Goal: Task Accomplishment & Management: Use online tool/utility

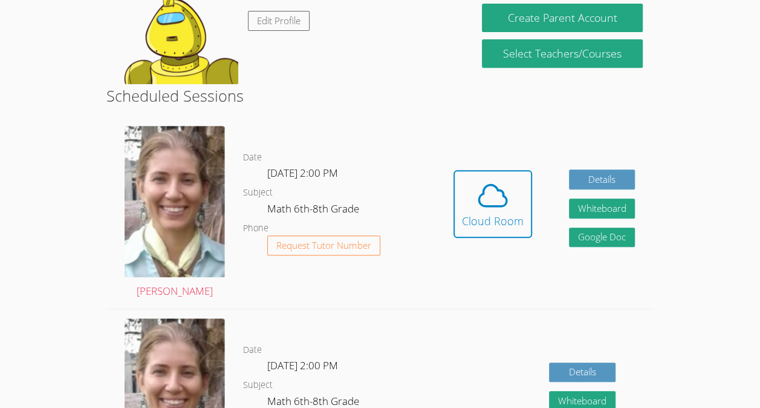
scroll to position [236, 0]
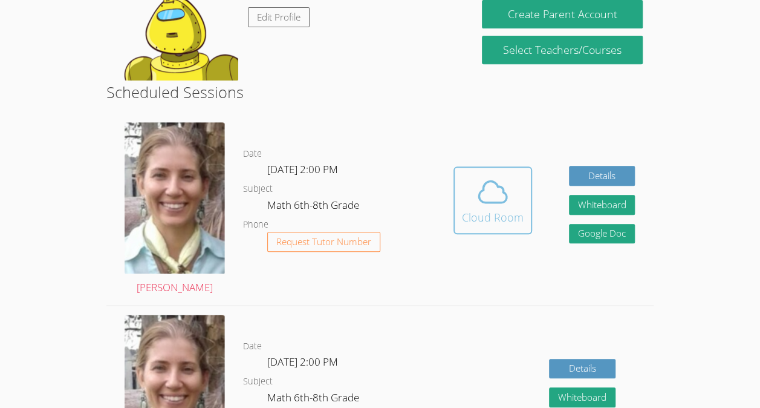
click at [470, 212] on div "Cloud Room" at bounding box center [493, 217] width 62 height 17
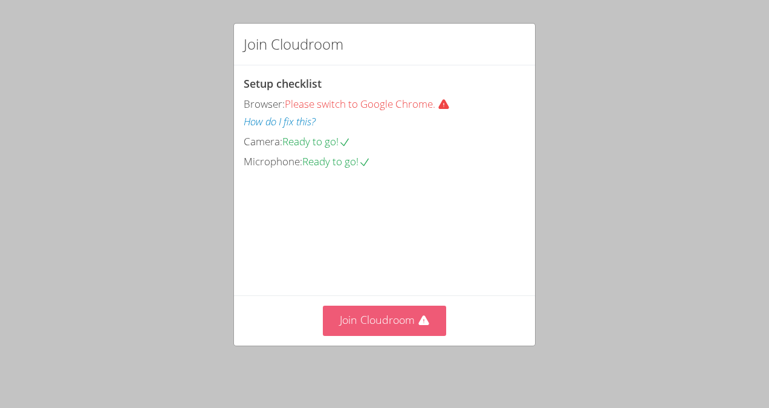
click at [391, 328] on button "Join Cloudroom" at bounding box center [385, 320] width 124 height 30
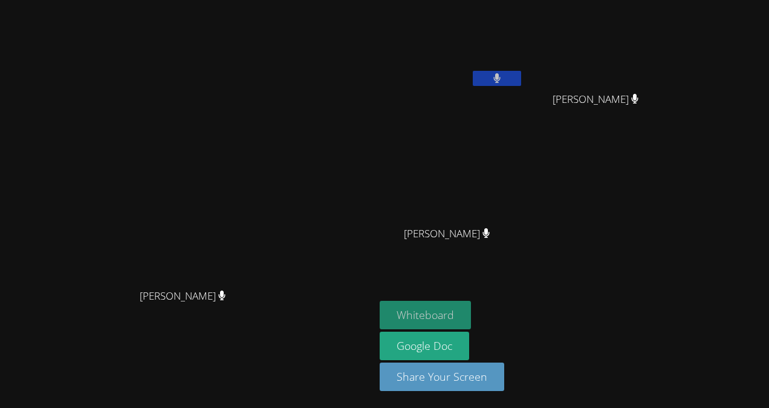
click at [471, 311] on button "Whiteboard" at bounding box center [425, 315] width 91 height 28
click at [509, 208] on video at bounding box center [452, 179] width 144 height 81
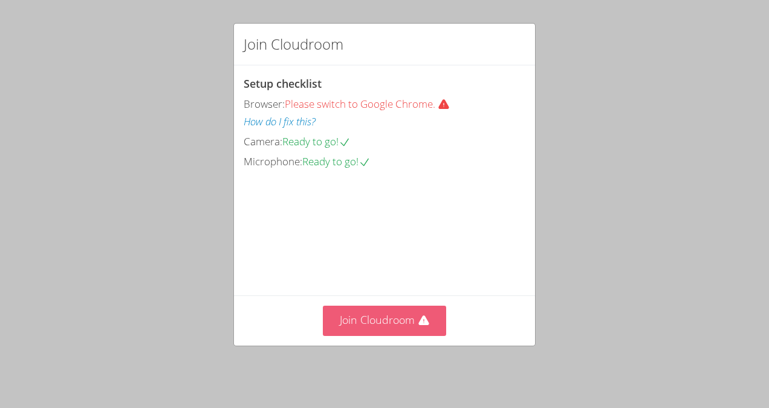
click at [388, 326] on button "Join Cloudroom" at bounding box center [385, 320] width 124 height 30
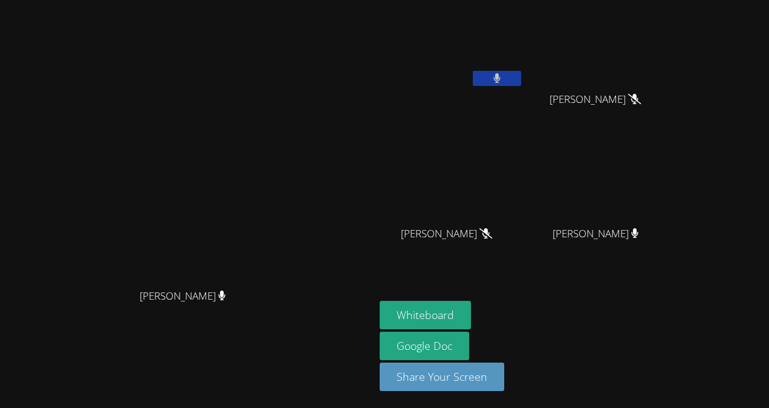
drag, startPoint x: 681, startPoint y: 54, endPoint x: 685, endPoint y: 60, distance: 7.1
click at [672, 54] on video at bounding box center [601, 45] width 144 height 81
click at [672, 200] on video at bounding box center [601, 179] width 144 height 81
